Goal: Task Accomplishment & Management: Manage account settings

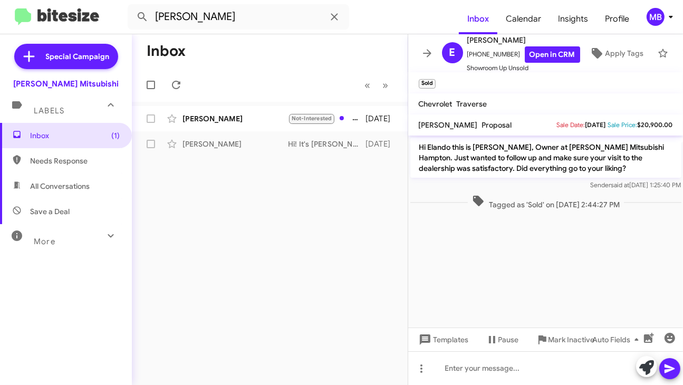
click at [656, 16] on div "MB" at bounding box center [655, 17] width 18 height 18
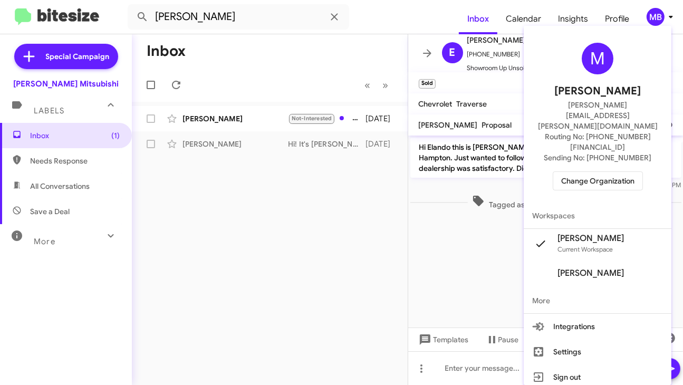
click at [588, 172] on span "Change Organization" at bounding box center [597, 181] width 73 height 18
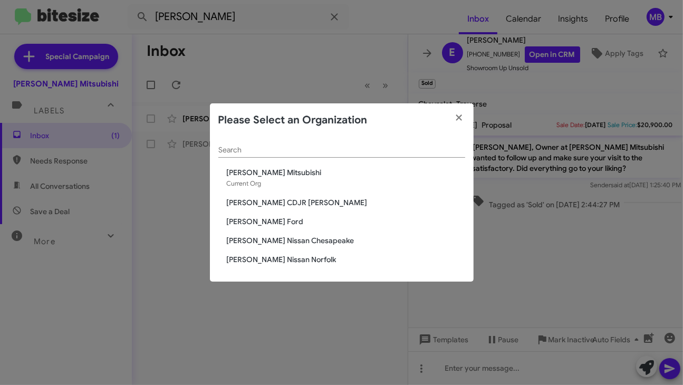
click at [298, 260] on span "[PERSON_NAME] Nissan Norfolk" at bounding box center [346, 259] width 238 height 11
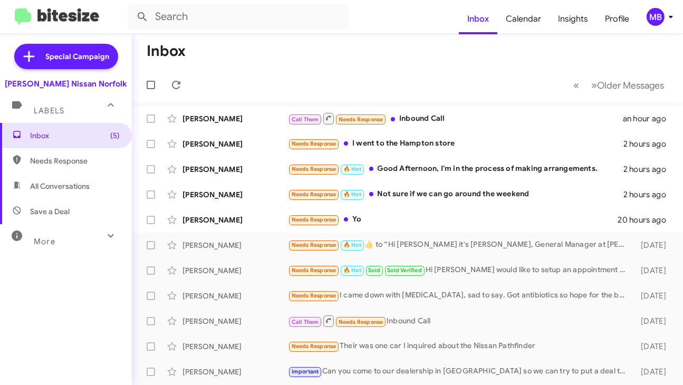
click at [134, 87] on mat-toolbar-row "« Previous » Next Older Messages" at bounding box center [407, 85] width 551 height 34
